Goal: Find specific page/section: Find specific page/section

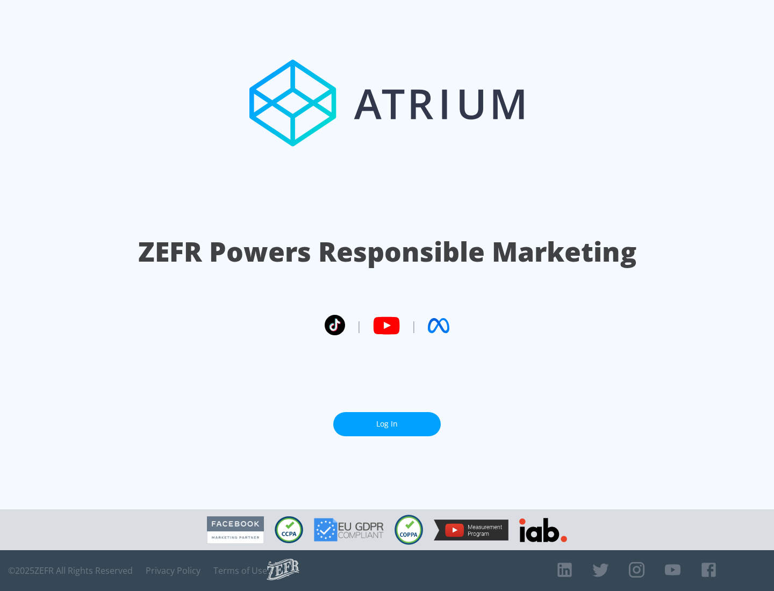
click at [387, 424] on link "Log In" at bounding box center [387, 424] width 108 height 24
